Goal: Find specific page/section: Find specific page/section

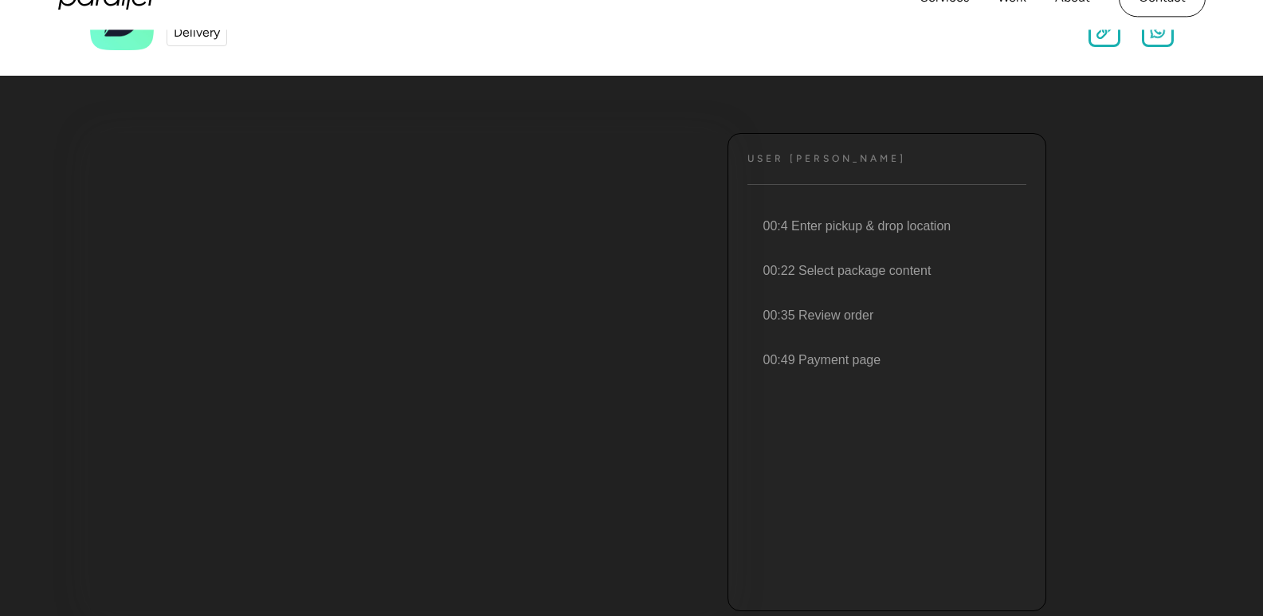
scroll to position [80, 0]
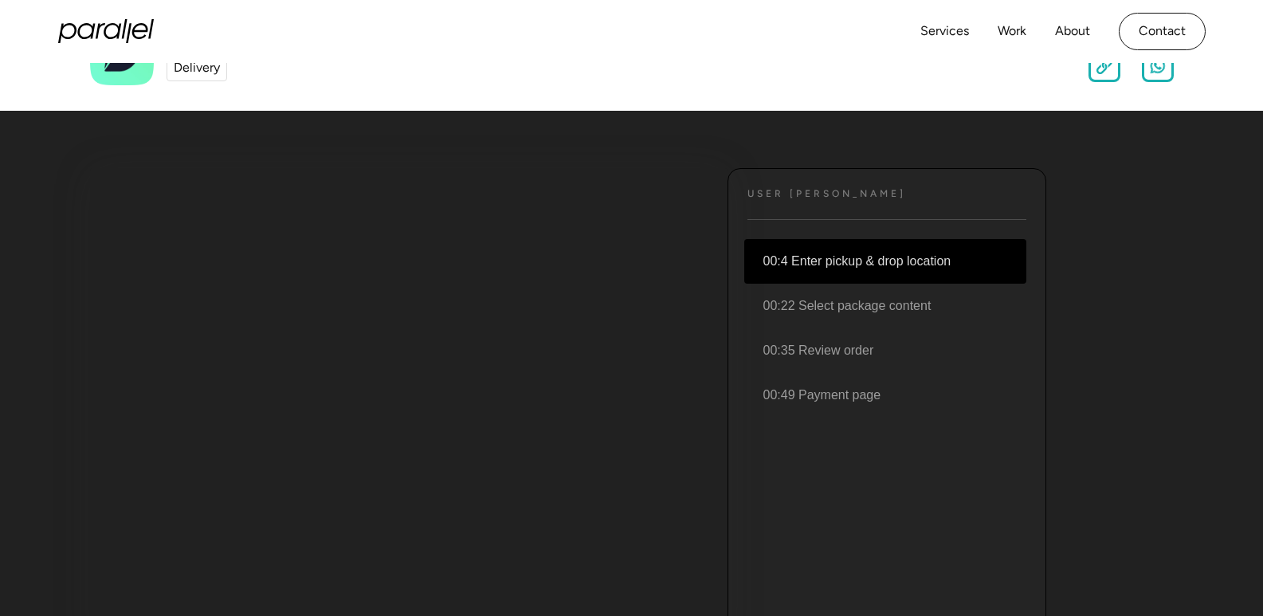
click at [857, 268] on li "00:4 Enter pickup & drop location" at bounding box center [885, 261] width 282 height 45
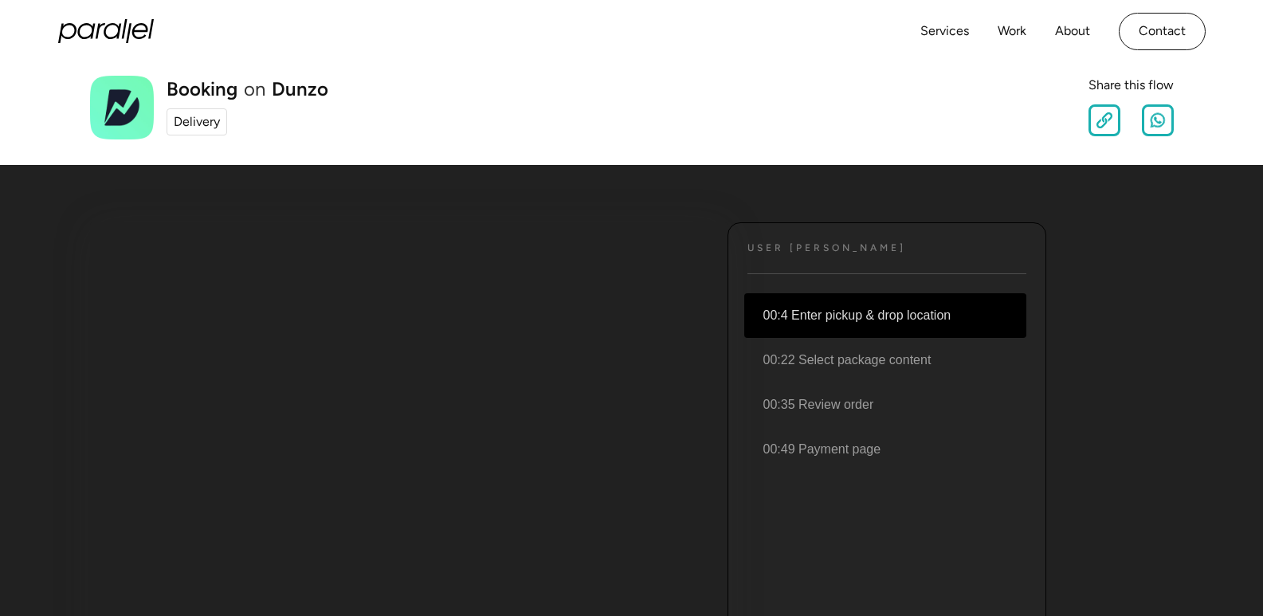
scroll to position [0, 0]
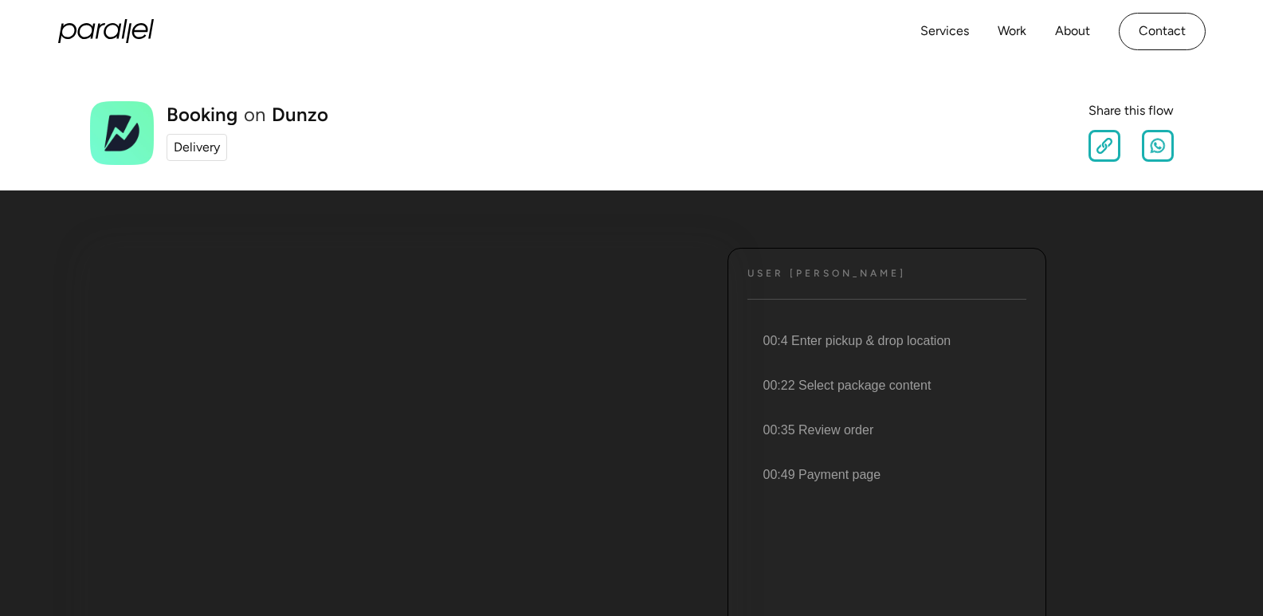
click at [200, 147] on div "Delivery" at bounding box center [197, 147] width 46 height 19
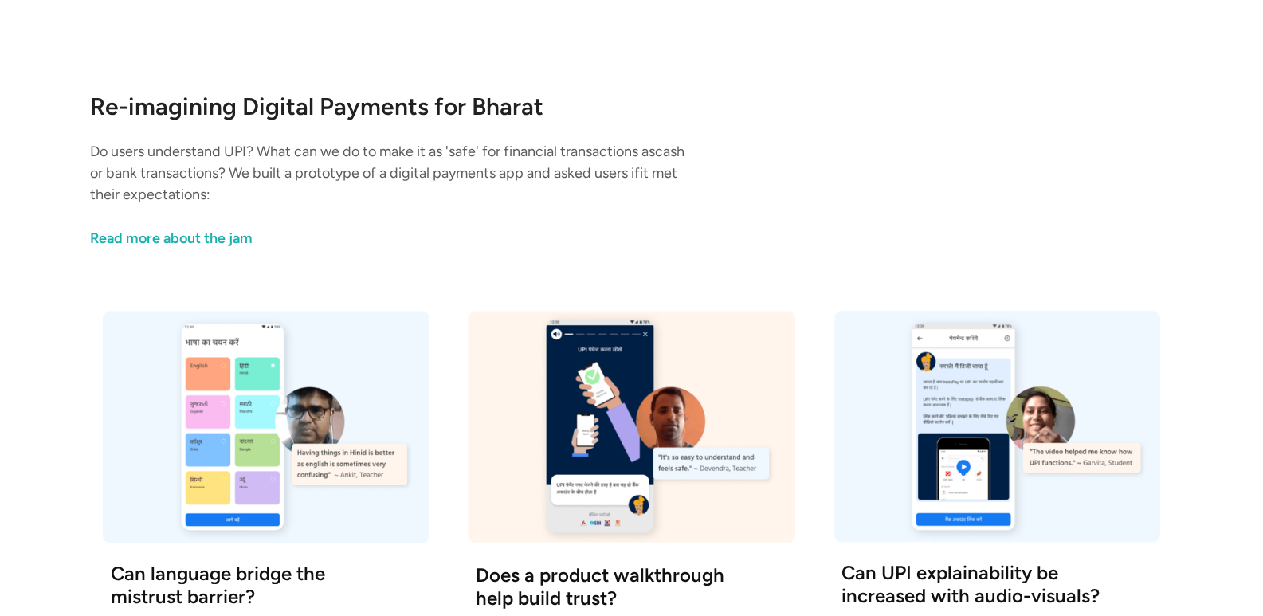
scroll to position [1674, 0]
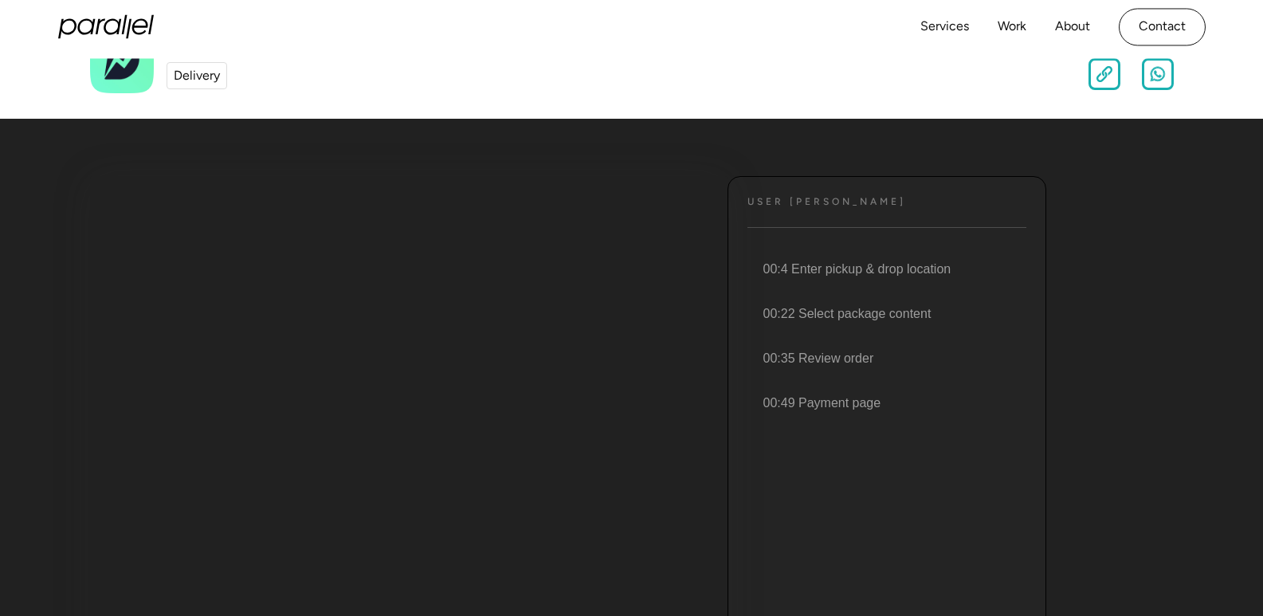
scroll to position [159, 0]
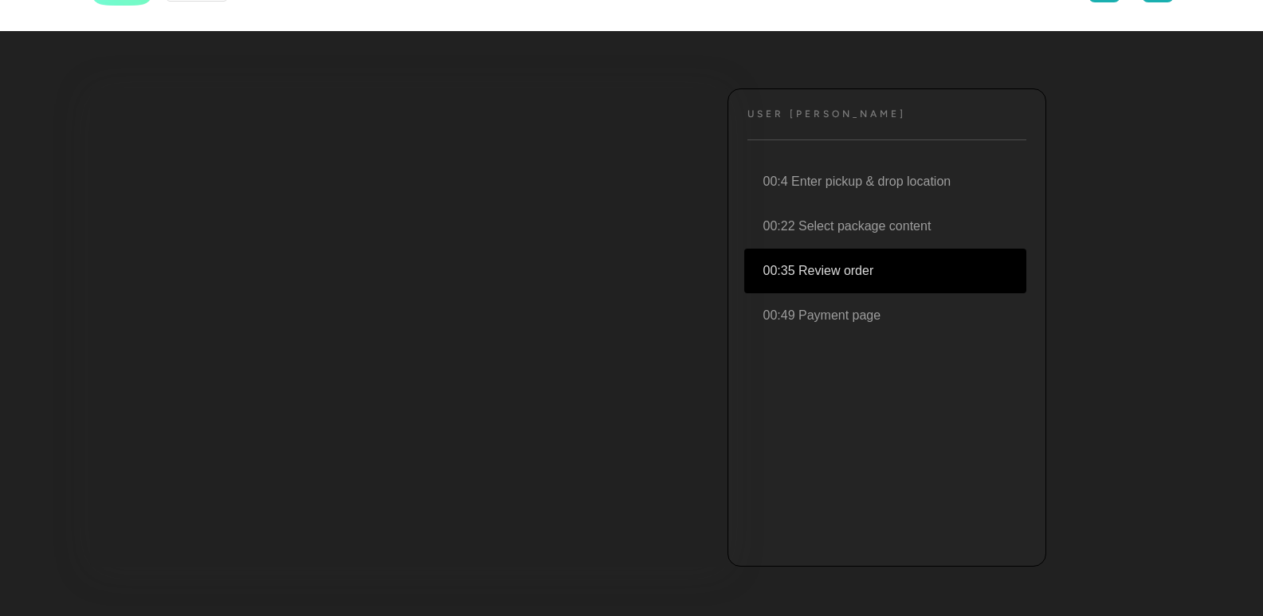
click at [814, 273] on li "00:35 Review order" at bounding box center [885, 271] width 282 height 45
drag, startPoint x: 893, startPoint y: 353, endPoint x: 710, endPoint y: 359, distance: 183.4
click at [878, 359] on ul "Text 00:4 Enter pickup & drop location 00:22 Select package content 00:35 Revie…" at bounding box center [886, 350] width 317 height 383
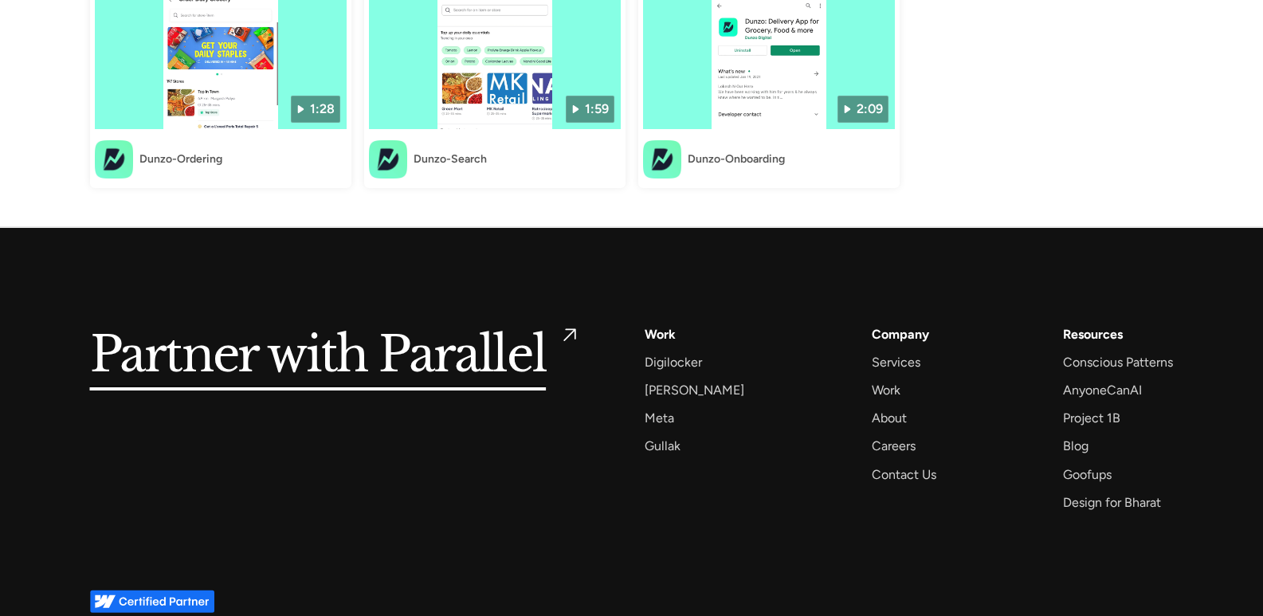
scroll to position [1981, 0]
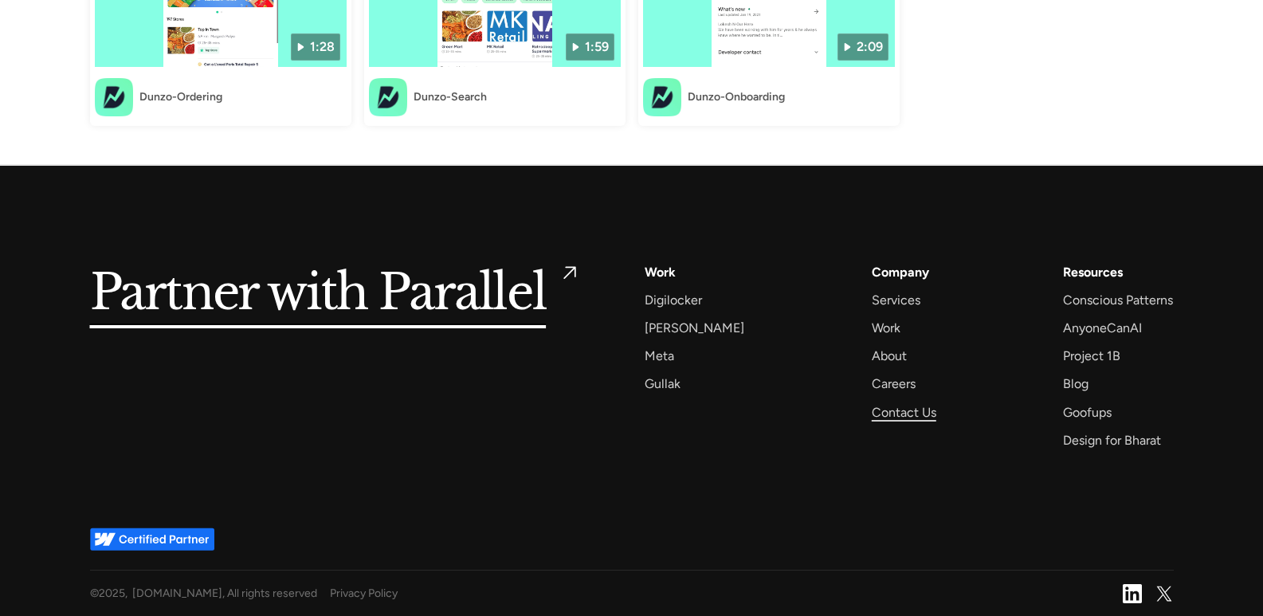
click at [893, 408] on div "Contact Us" at bounding box center [904, 413] width 65 height 22
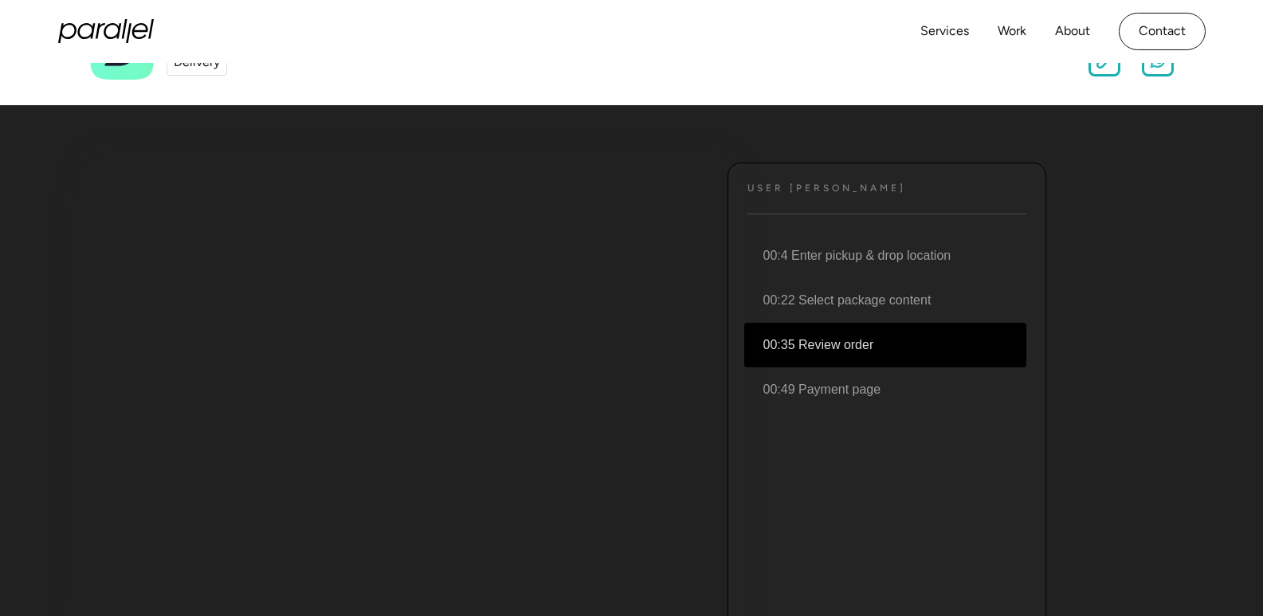
scroll to position [0, 0]
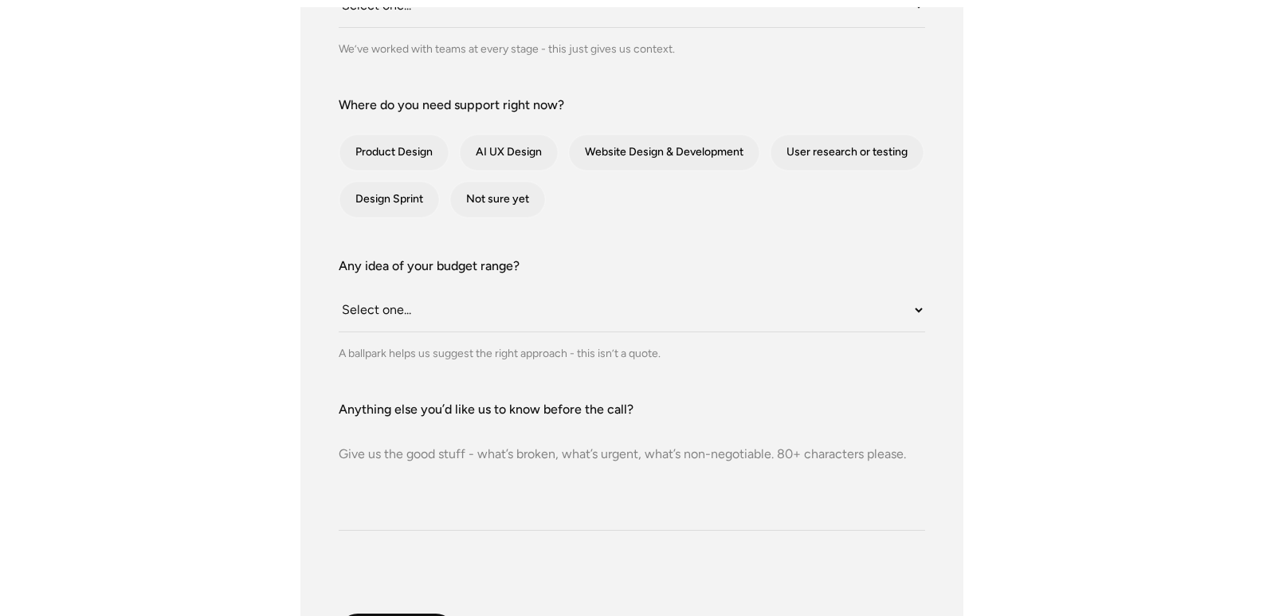
scroll to position [717, 0]
